Goal: Task Accomplishment & Management: Use online tool/utility

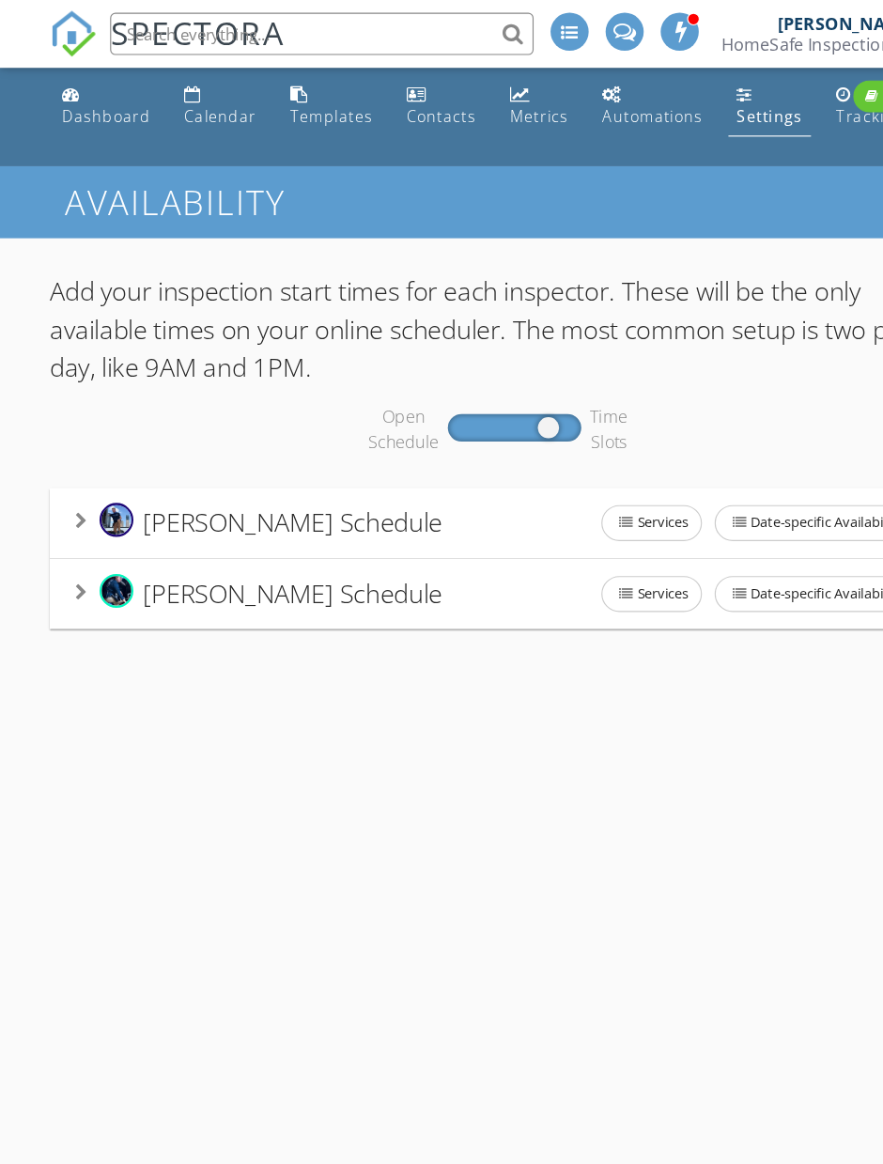
click at [93, 99] on div "Dashboard" at bounding box center [94, 103] width 78 height 18
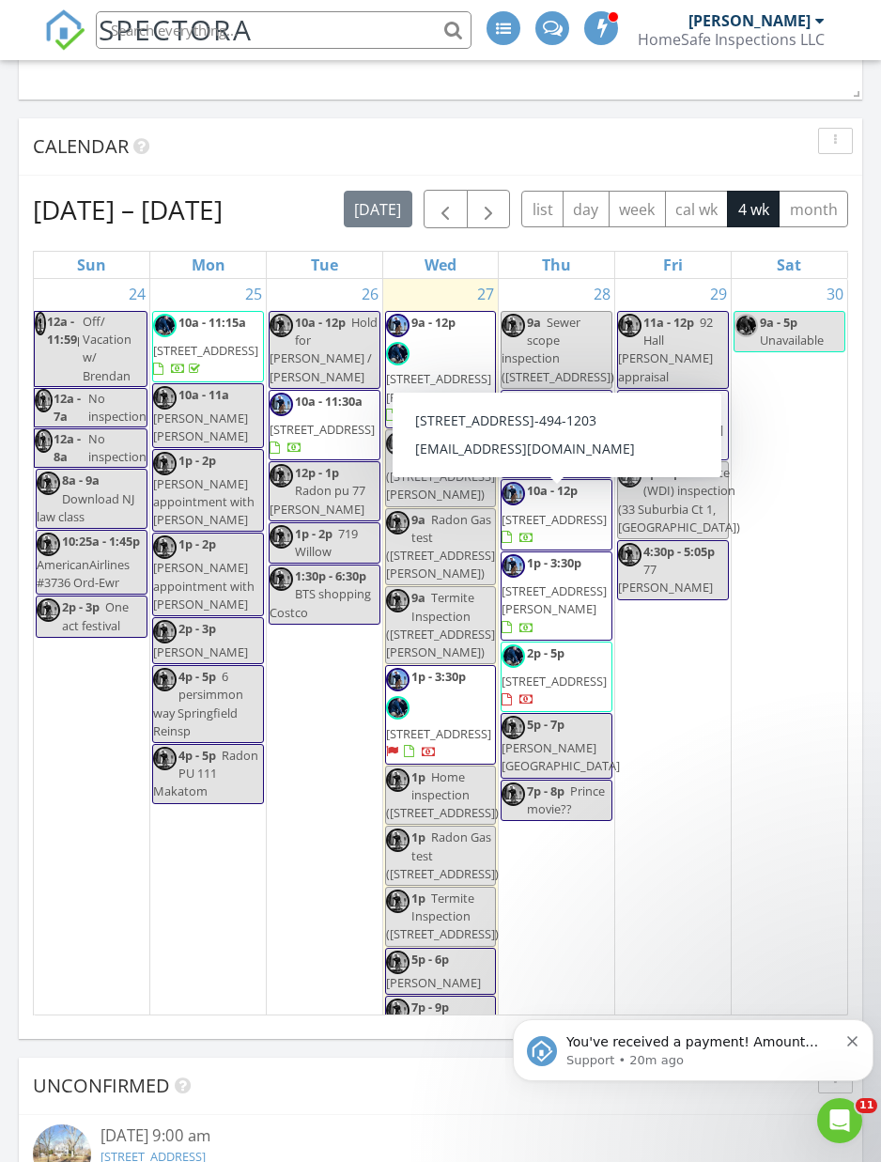
click at [573, 528] on span "[STREET_ADDRESS]" at bounding box center [554, 519] width 105 height 17
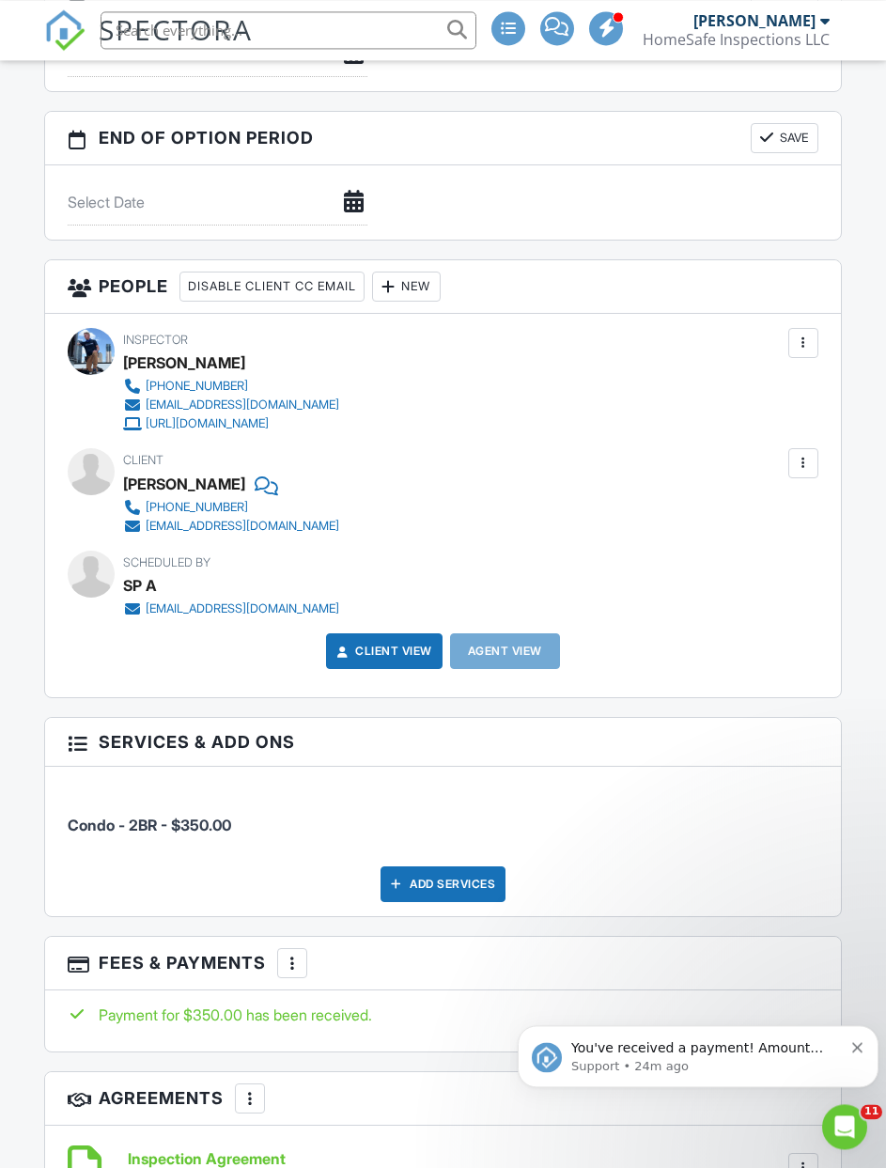
scroll to position [2458, 0]
click at [432, 279] on div "New" at bounding box center [406, 287] width 69 height 30
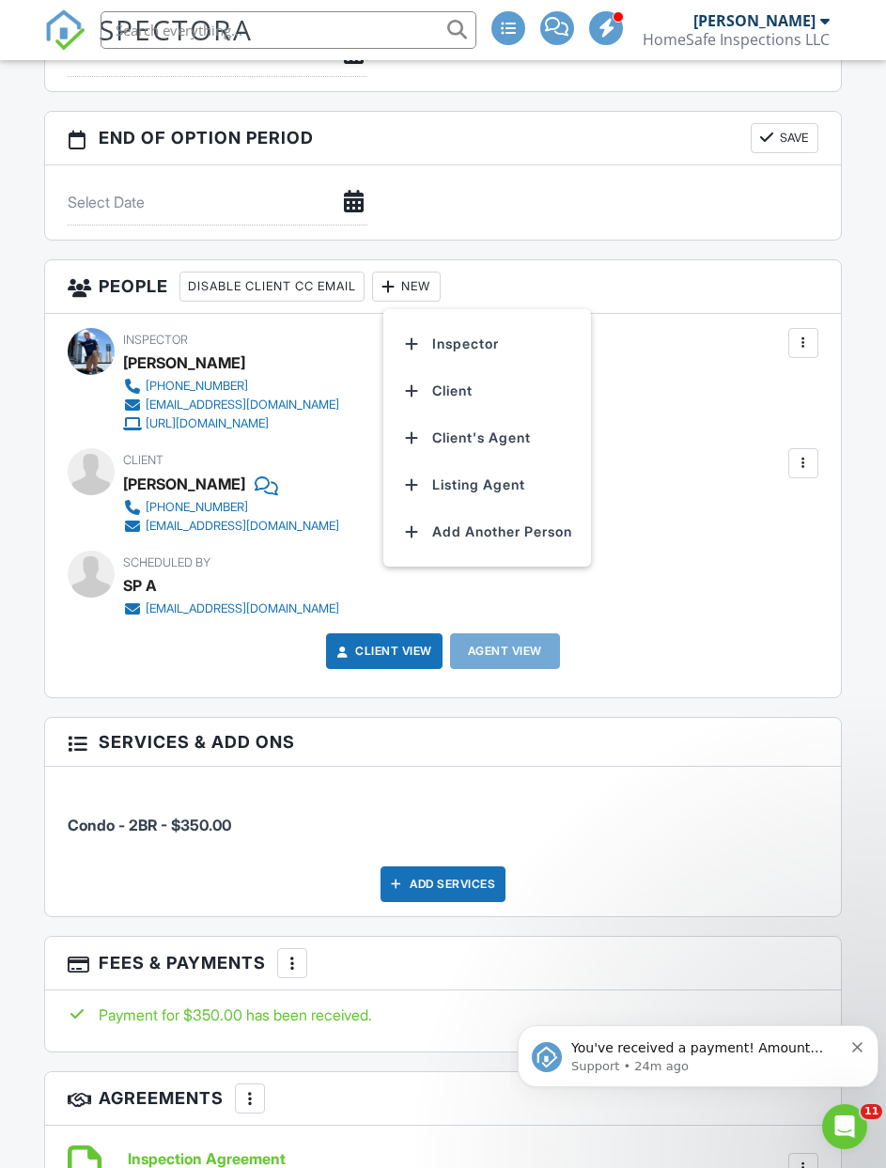
click at [500, 340] on li "Inspector" at bounding box center [487, 343] width 185 height 47
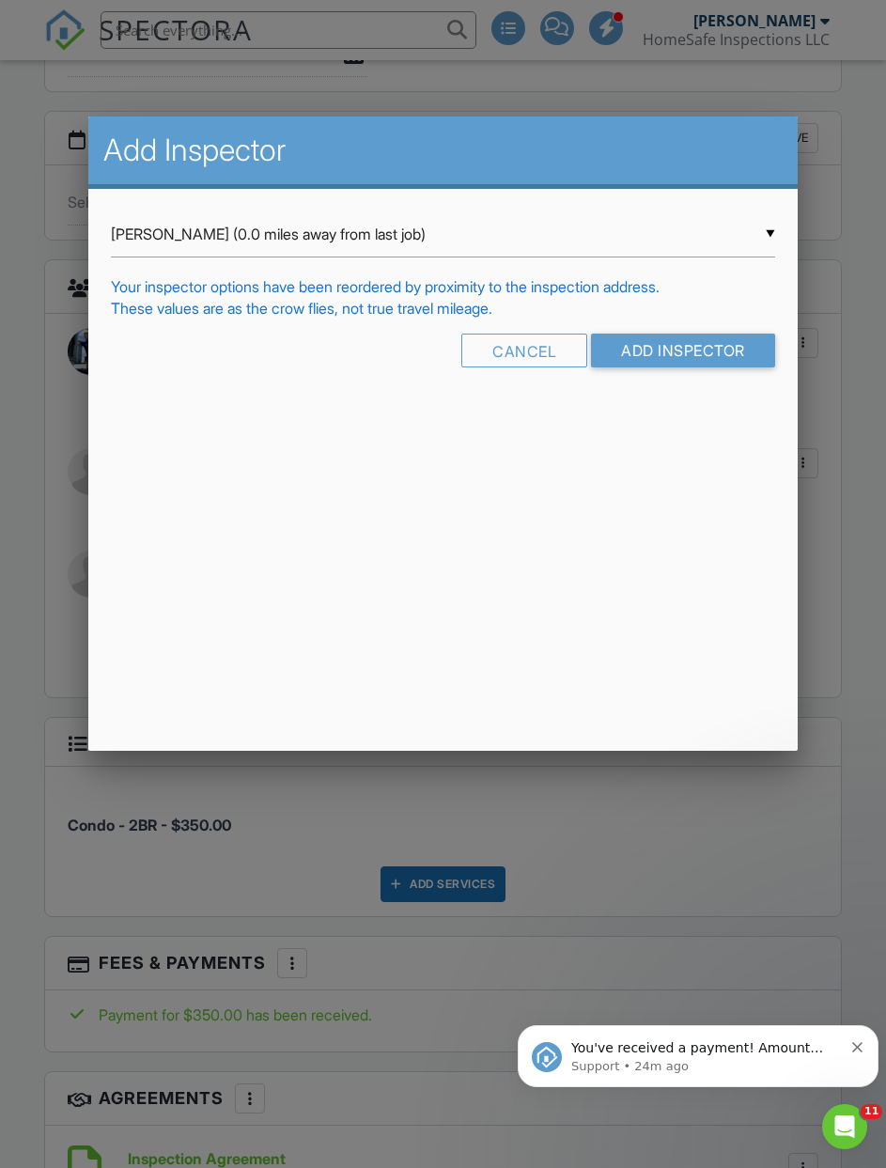
click at [675, 362] on input "Add Inspector" at bounding box center [683, 351] width 184 height 34
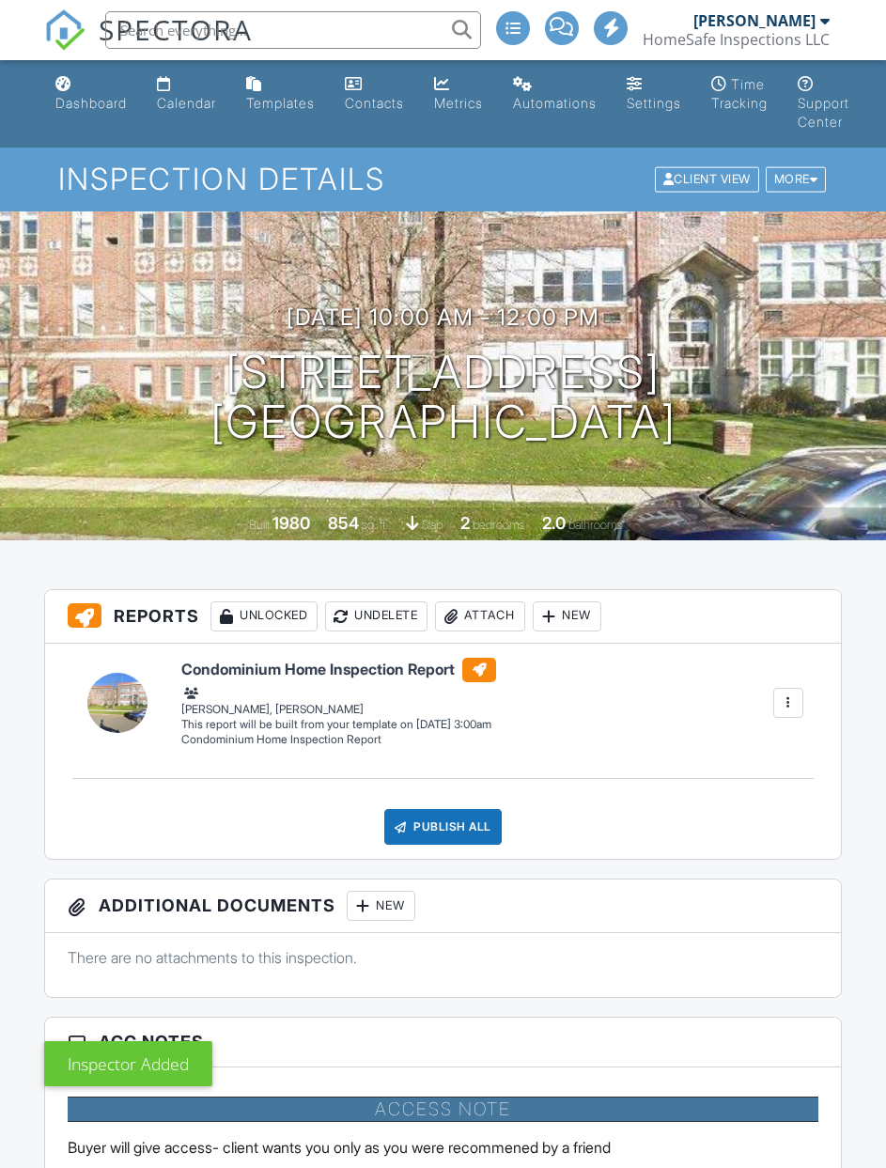
click at [88, 103] on div "Dashboard" at bounding box center [90, 103] width 71 height 16
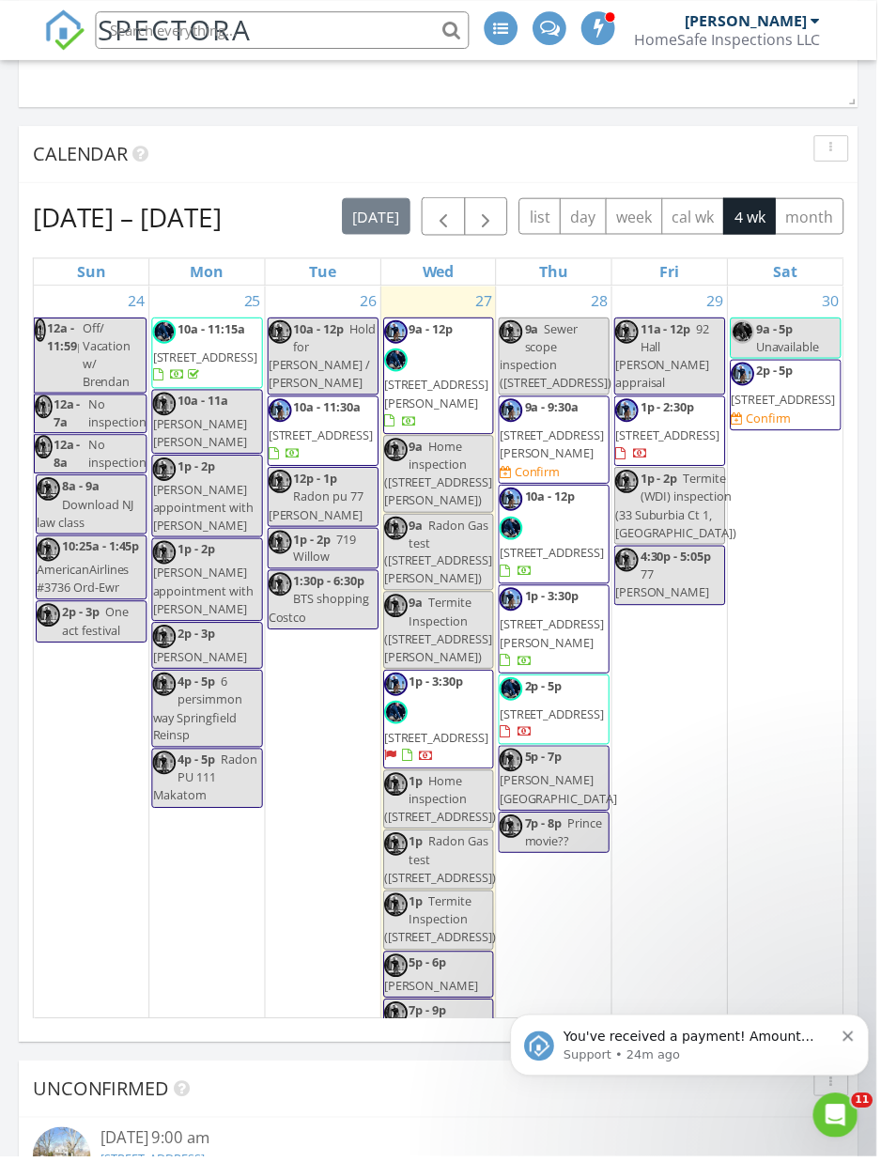
scroll to position [2161, 0]
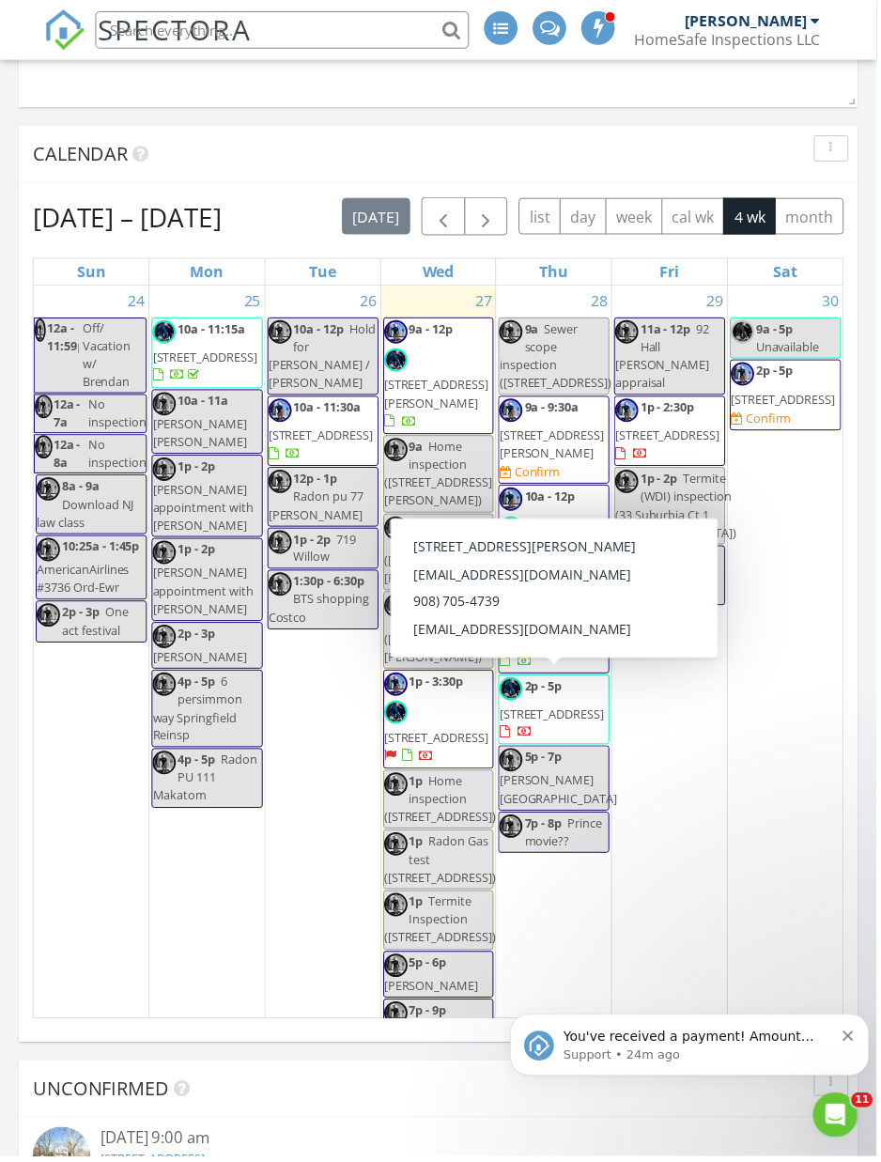
click at [576, 712] on span "444 Buckingham Dr, Piscataway 08854" at bounding box center [554, 718] width 105 height 17
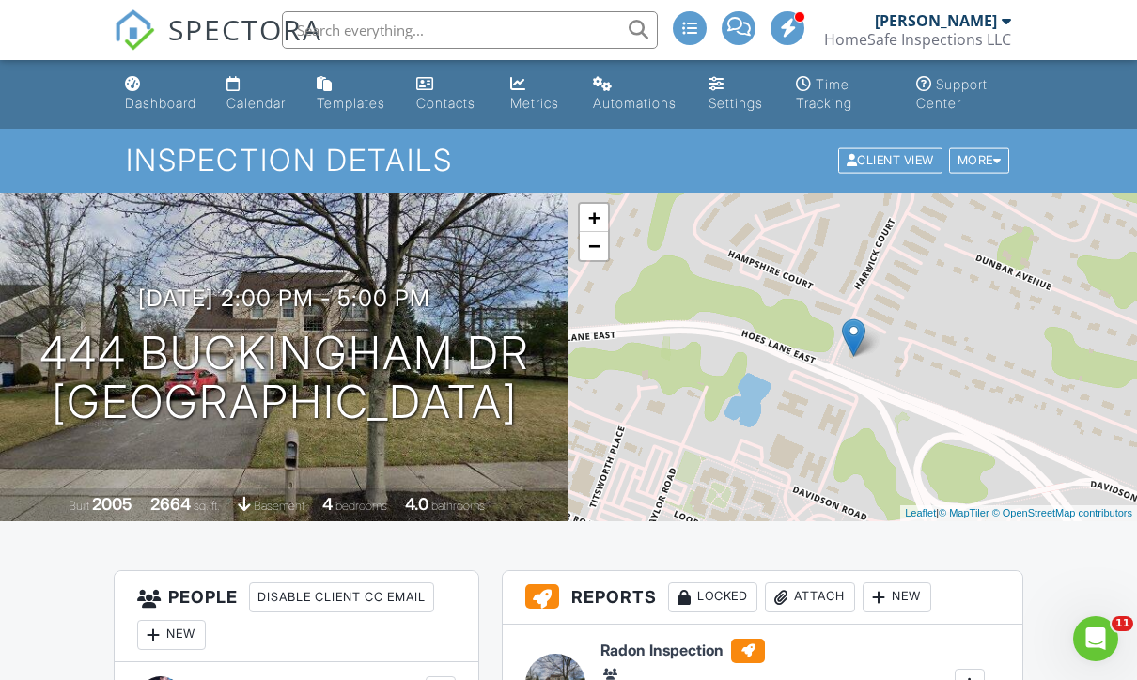
click at [139, 91] on div "Dashboard" at bounding box center [133, 83] width 16 height 15
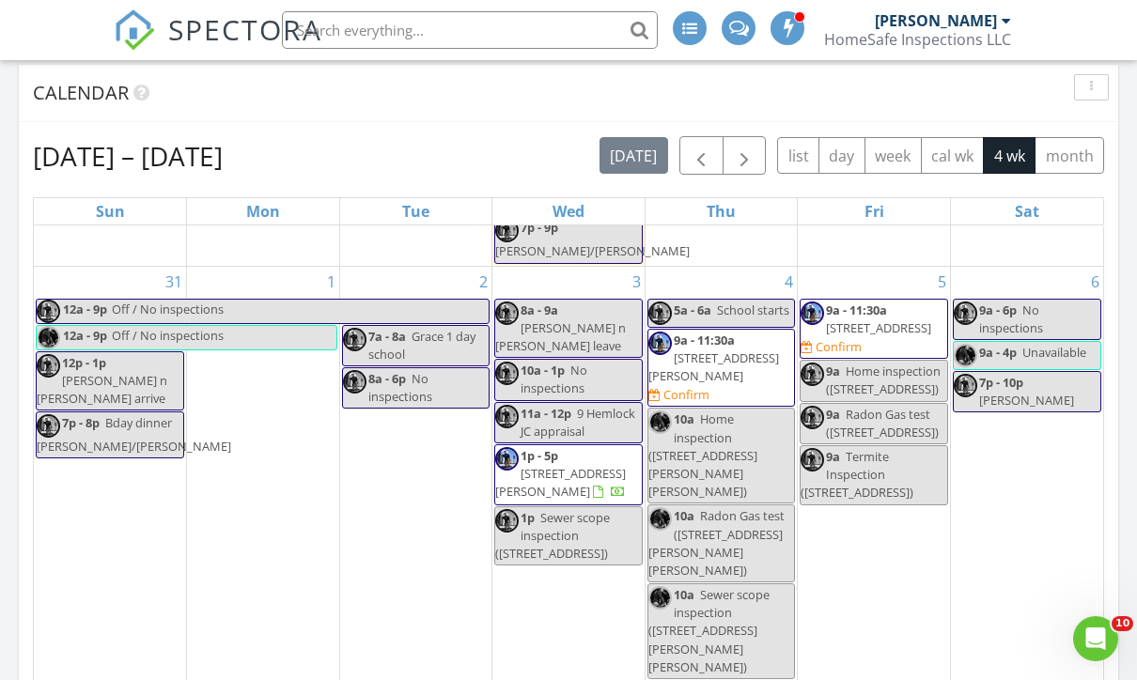
scroll to position [570, 0]
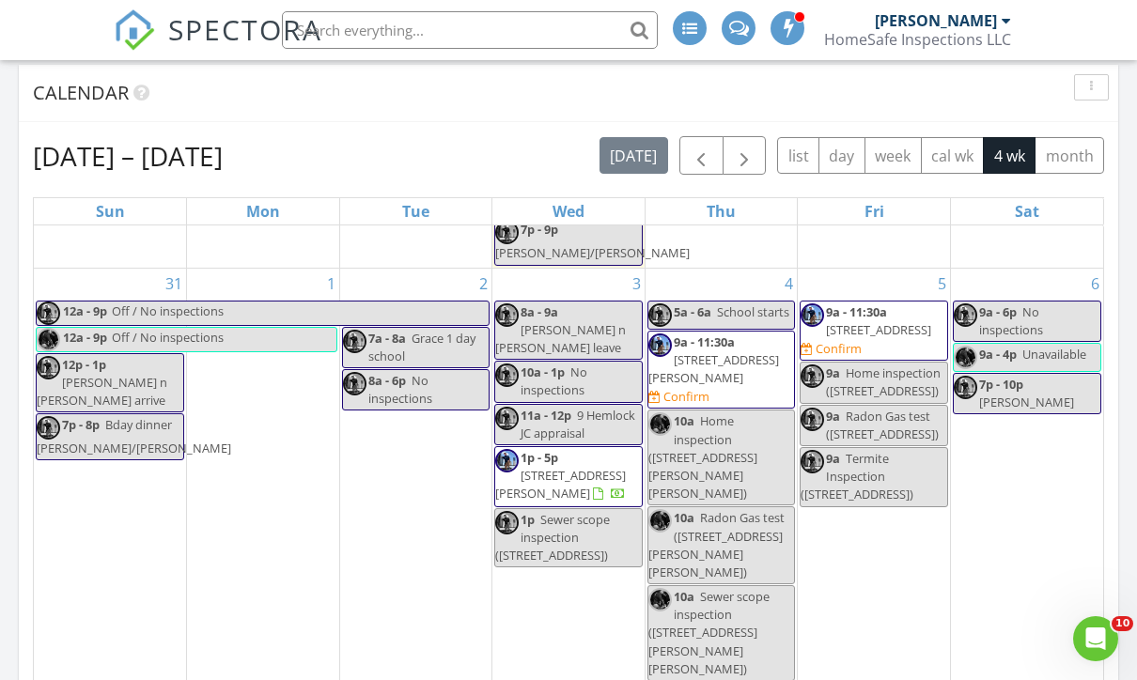
click at [740, 166] on span "button" at bounding box center [744, 156] width 23 height 23
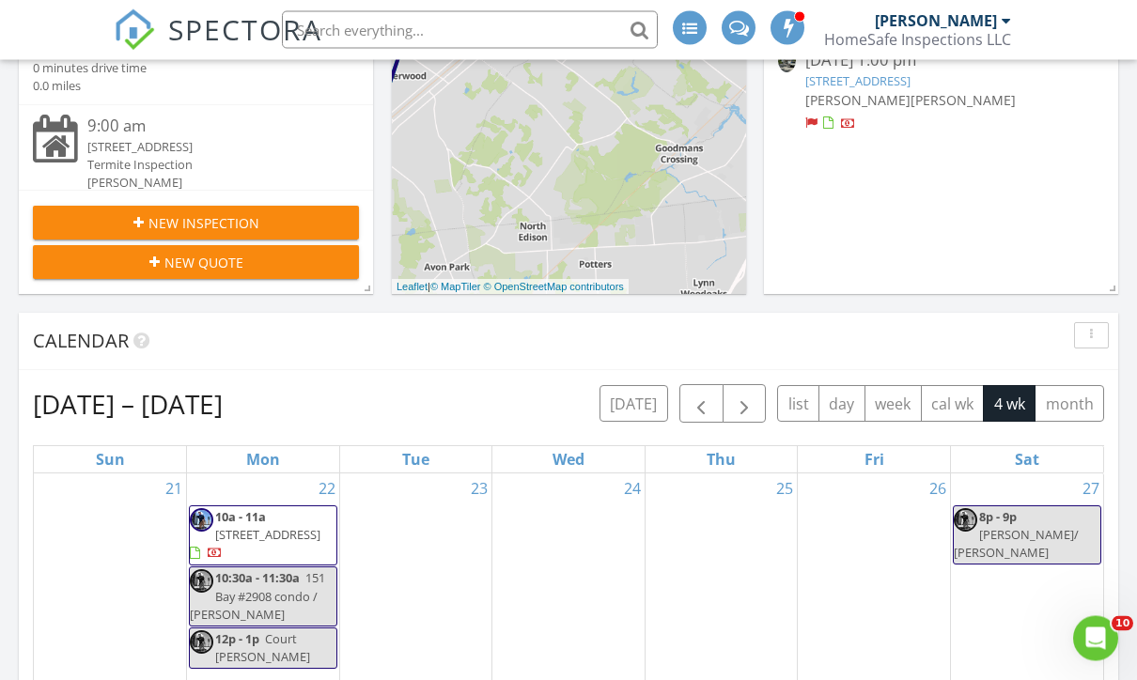
scroll to position [828, 0]
click at [706, 410] on span "button" at bounding box center [701, 404] width 23 height 23
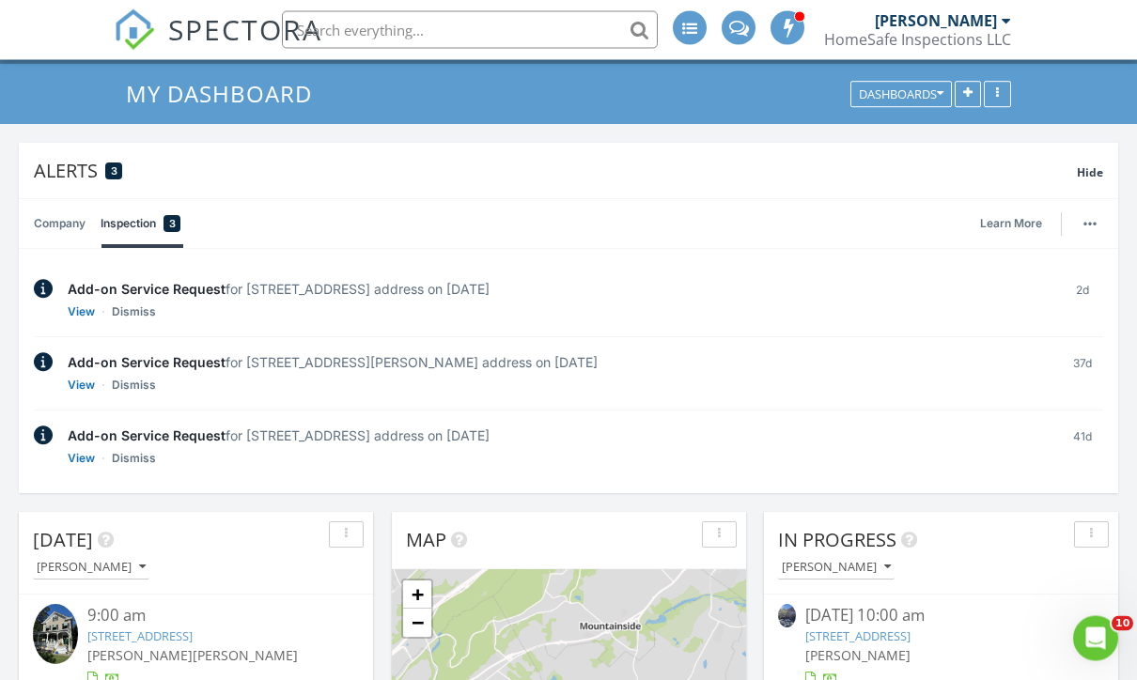
scroll to position [0, 0]
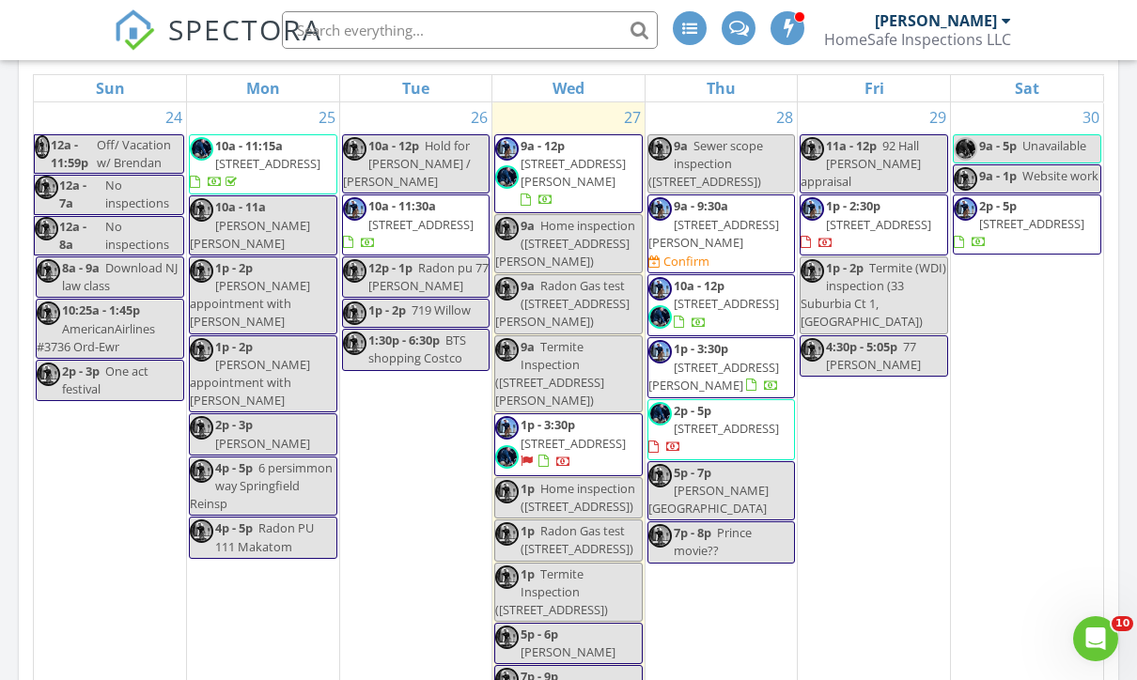
scroll to position [17, 9]
